Goal: Information Seeking & Learning: Learn about a topic

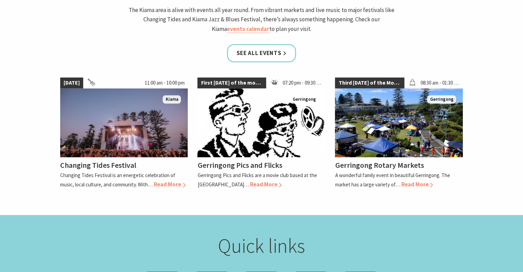
scroll to position [653, 0]
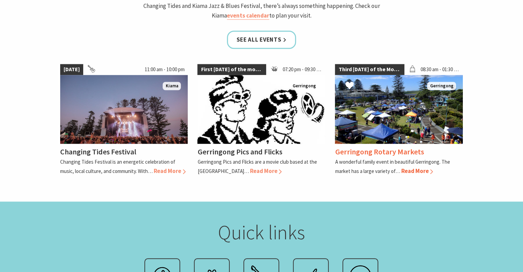
click at [376, 147] on h4 "Gerringong Rotary Markets" at bounding box center [379, 152] width 89 height 10
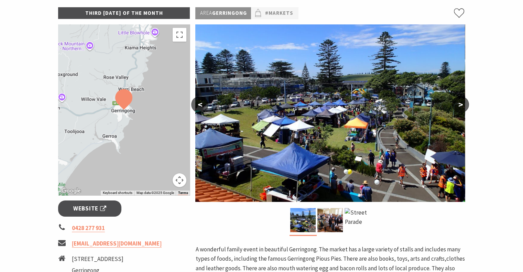
scroll to position [138, 0]
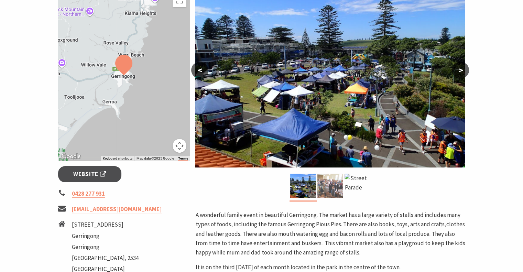
click at [327, 188] on img at bounding box center [329, 186] width 25 height 24
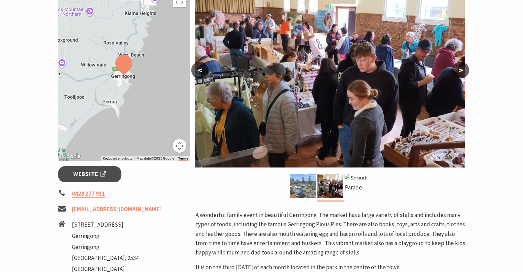
click at [311, 188] on img at bounding box center [302, 186] width 25 height 24
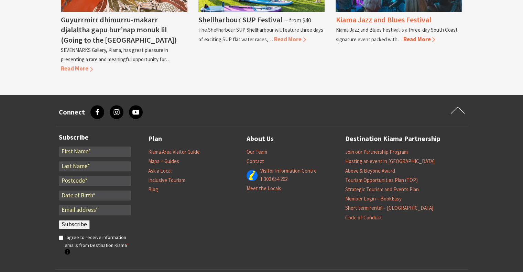
scroll to position [786, 0]
